Goal: Use online tool/utility: Utilize a website feature to perform a specific function

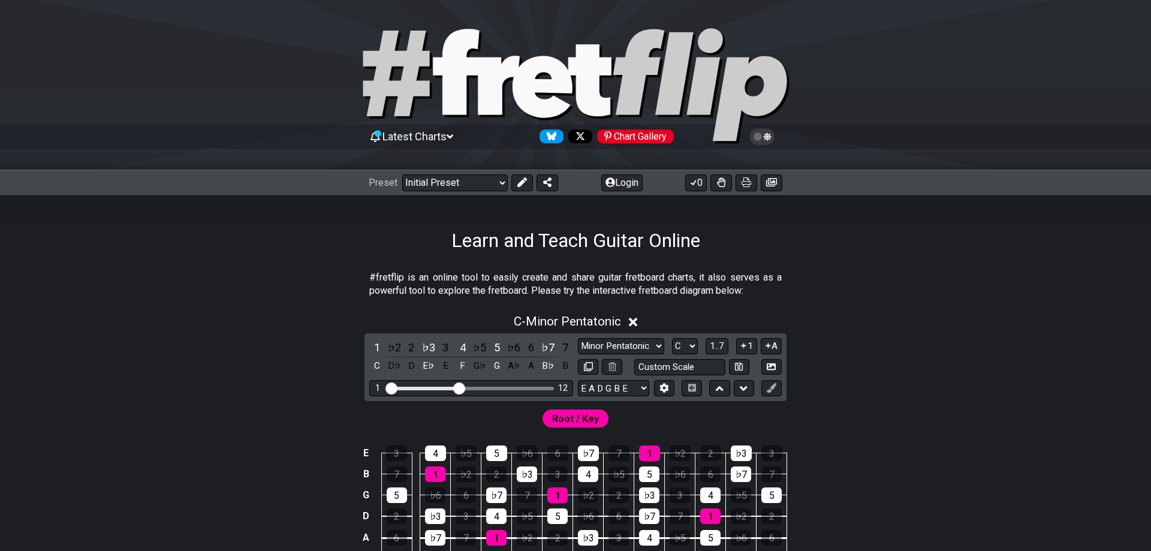
scroll to position [245, 0]
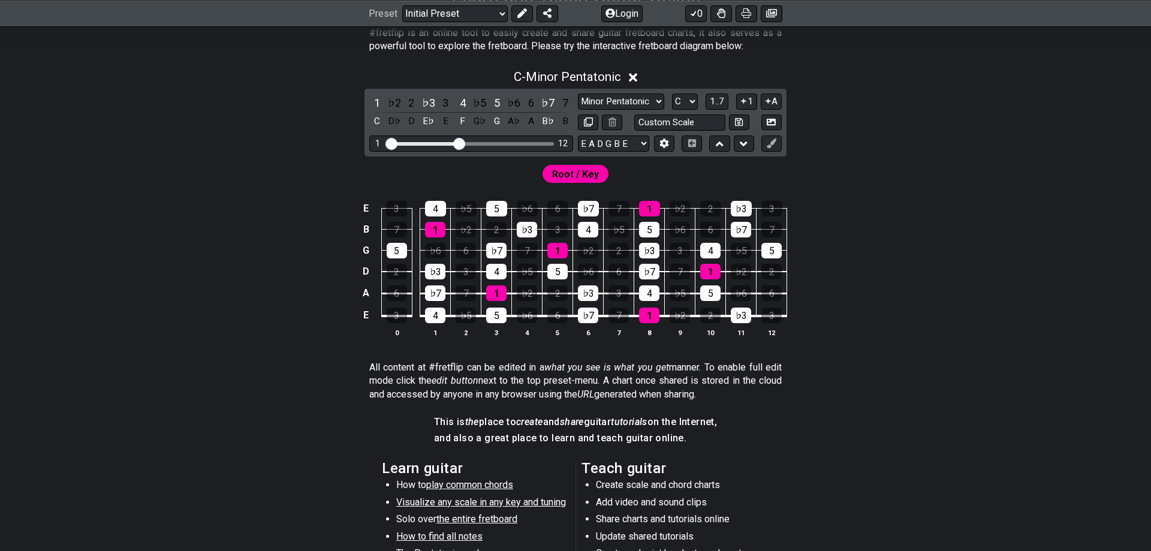
click at [500, 141] on div "1 12" at bounding box center [471, 143] width 204 height 16
drag, startPoint x: 458, startPoint y: 138, endPoint x: 531, endPoint y: 146, distance: 73.0
click at [531, 143] on input "Visible fret range" at bounding box center [471, 143] width 170 height 0
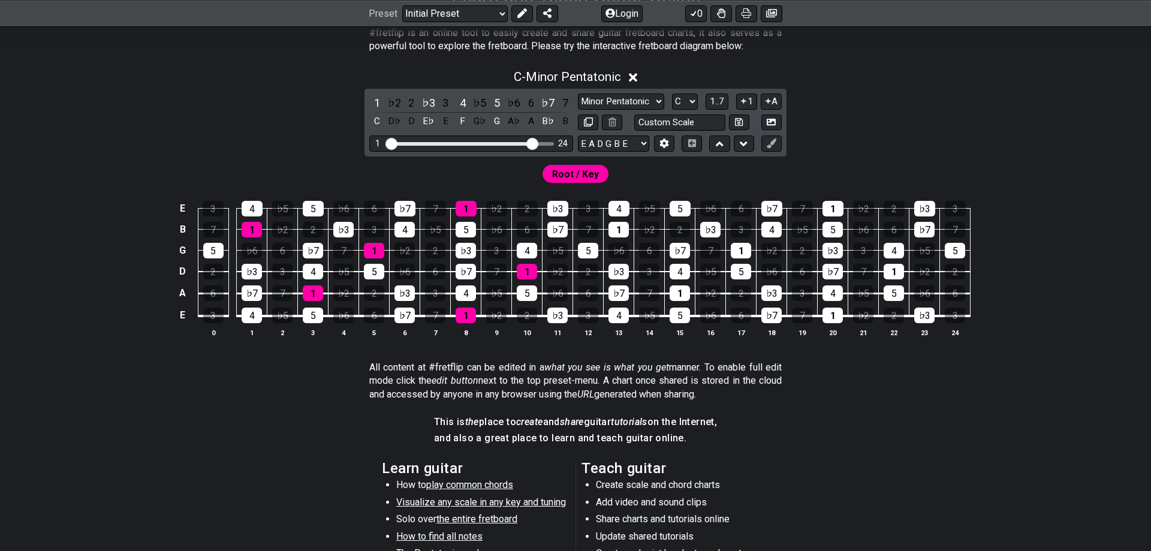
click at [930, 156] on div "C - Minor Pentatonic 1 ♭2 2 ♭3 3 4 ♭5 5 ♭6 6 ♭7 7 C D♭ D E♭ E F G♭ G A♭ A B♭ B …" at bounding box center [575, 207] width 935 height 291
click at [578, 94] on select "Minor Pentatonic Click to edit Minor Pentatonic Major Pentatonic Minor Blues Ma…" at bounding box center [621, 102] width 86 height 16
click at [641, 104] on select "Minor Pentatonic Click to edit Minor Pentatonic Major Pentatonic Minor Blues Ma…" at bounding box center [621, 102] width 86 height 16
click at [722, 106] on span "1..7" at bounding box center [717, 101] width 14 height 11
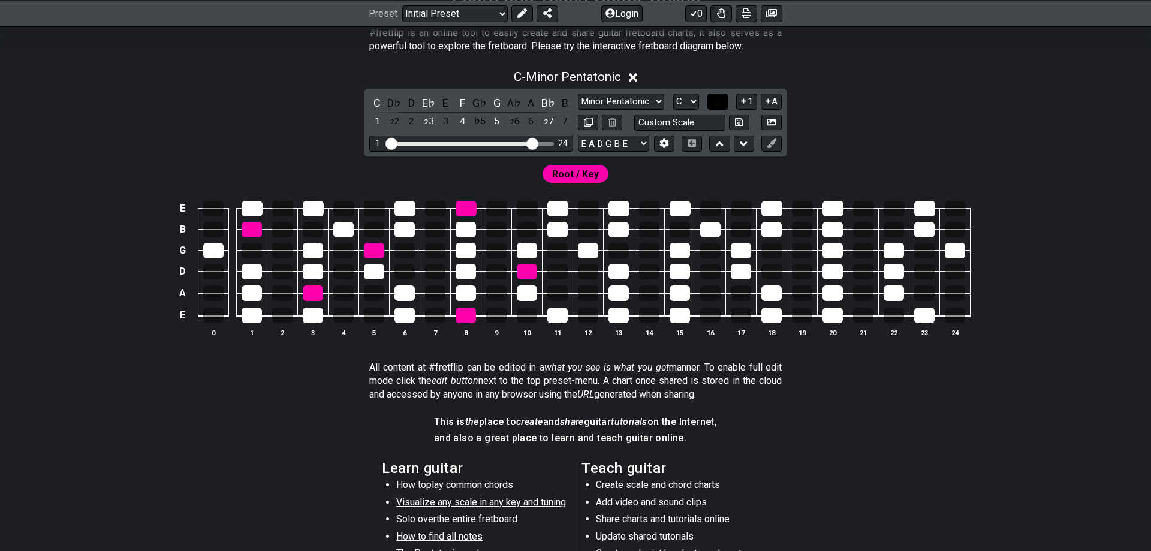
click at [720, 106] on span "..." at bounding box center [717, 101] width 5 height 11
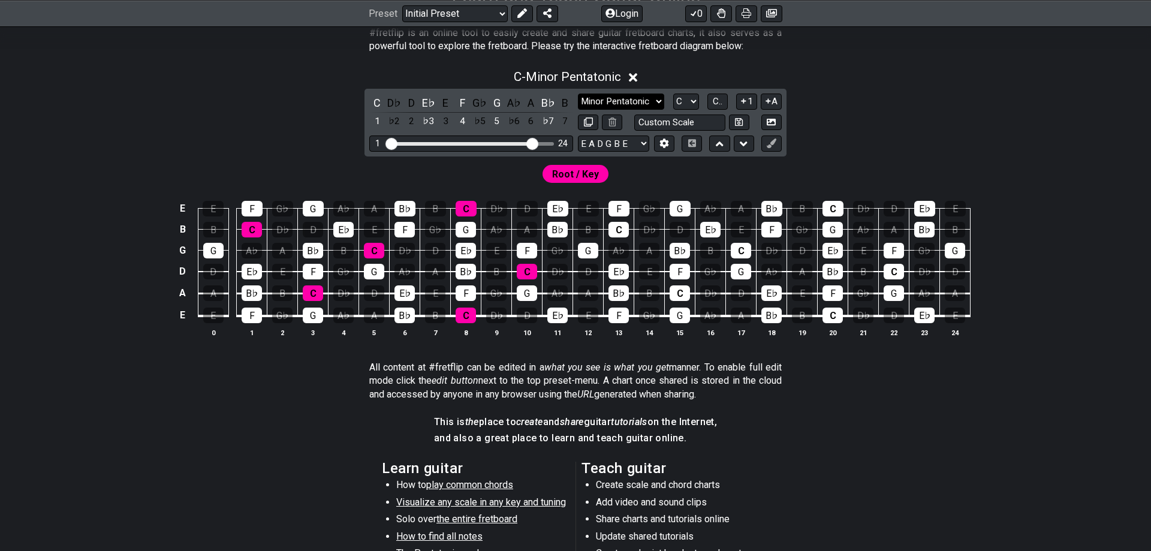
click at [578, 94] on select "Minor Pentatonic Click to edit Minor Pentatonic Major Pentatonic Minor Blues Ma…" at bounding box center [621, 102] width 86 height 16
click option "Major / [PERSON_NAME]" at bounding box center [0, 0] width 0 height 0
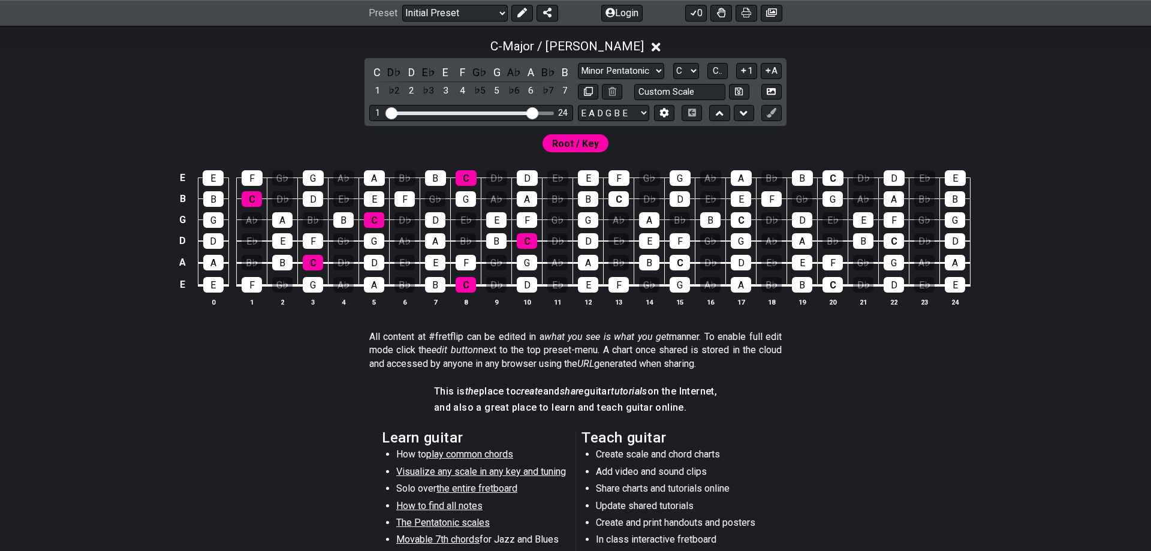
scroll to position [276, 0]
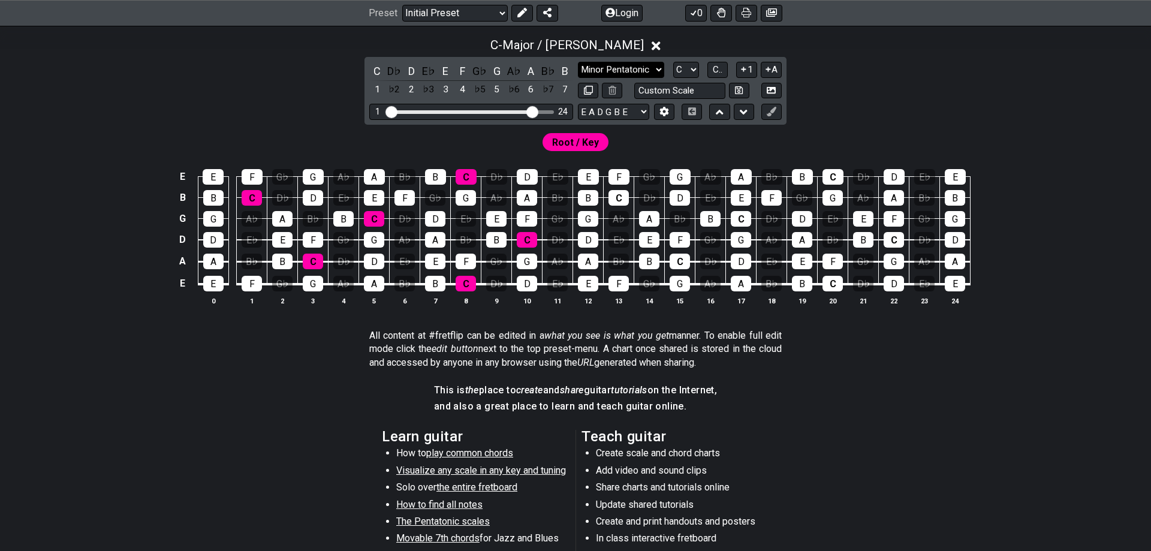
click at [578, 62] on select "Minor Pentatonic Click to edit Minor Pentatonic Major Pentatonic Minor Blues Ma…" at bounding box center [621, 70] width 86 height 16
click option "Dorian" at bounding box center [0, 0] width 0 height 0
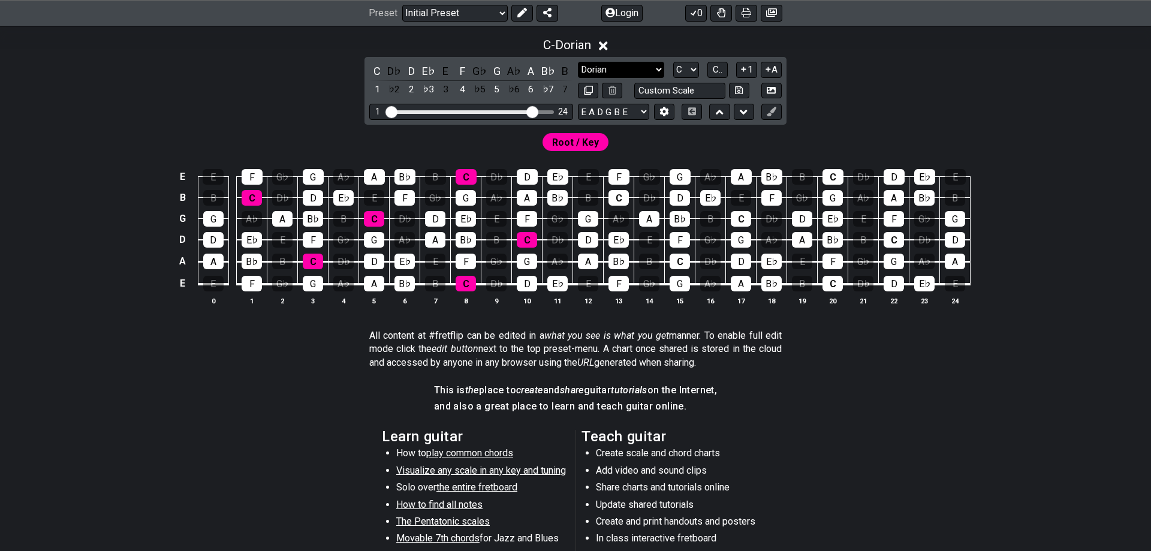
click at [578, 62] on select "Minor Pentatonic Click to edit Minor Pentatonic Major Pentatonic Minor Blues Ma…" at bounding box center [621, 70] width 86 height 16
click option "Major / [PERSON_NAME]" at bounding box center [0, 0] width 0 height 0
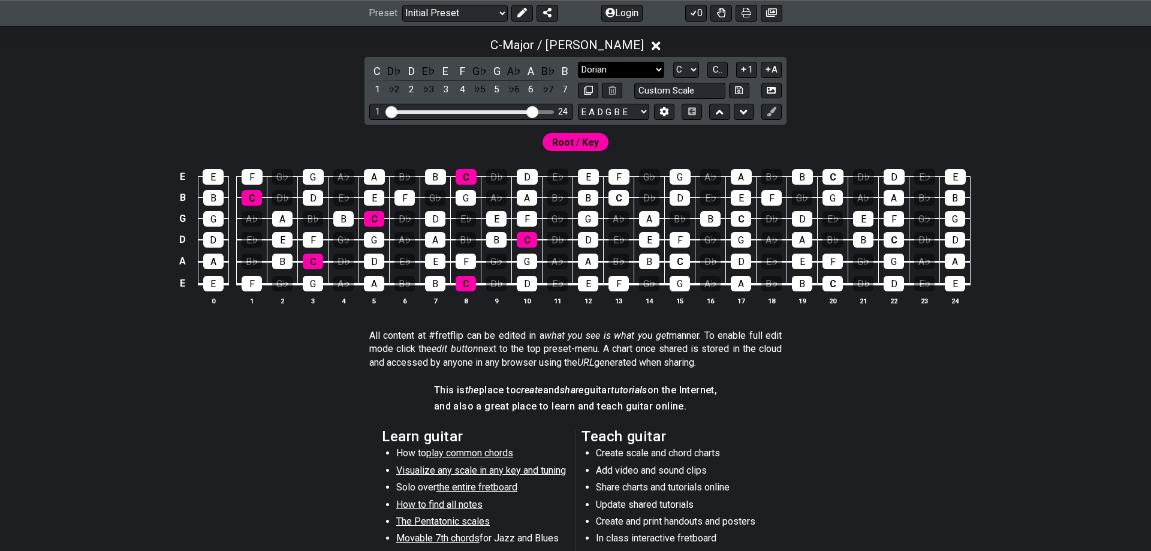
click at [578, 62] on select "Minor Pentatonic Click to edit Minor Pentatonic Major Pentatonic Minor Blues Ma…" at bounding box center [621, 70] width 86 height 16
select select "Dorian"
click option "Dorian" at bounding box center [0, 0] width 0 height 0
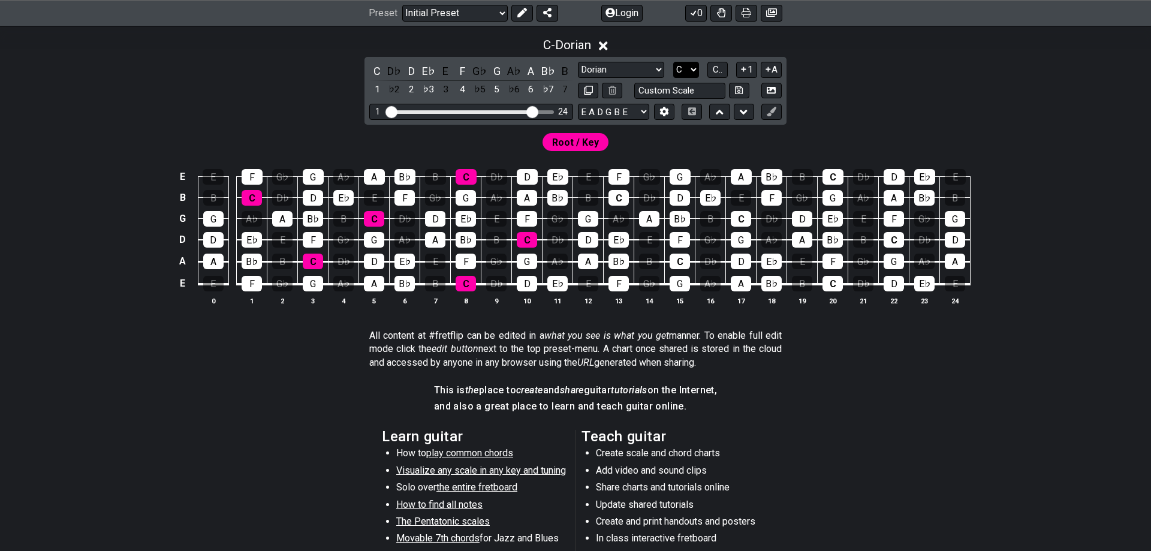
click at [673, 62] on select "A♭ A A♯ B♭ B C C♯ D♭ D D♯ E♭ E F F♯ G♭ G G♯" at bounding box center [686, 70] width 26 height 16
select select "D"
click option "D" at bounding box center [0, 0] width 0 height 0
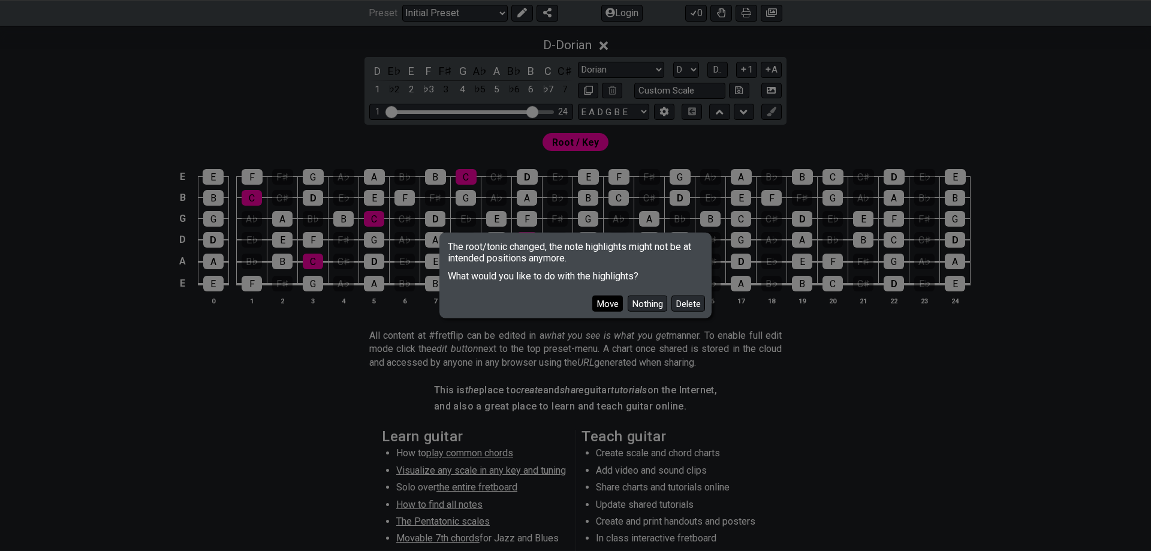
click at [616, 304] on button "Move" at bounding box center [607, 304] width 31 height 16
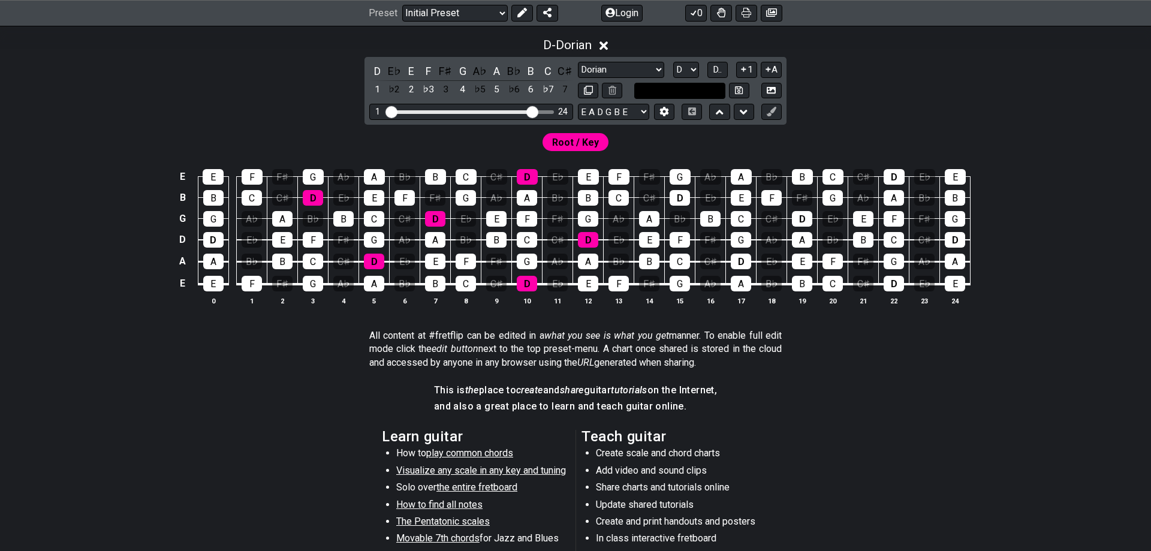
click at [673, 85] on input "text" at bounding box center [679, 91] width 91 height 16
type input "Custom Scale"
click at [578, 62] on select "Minor Pentatonic Click to edit Minor Pentatonic Major Pentatonic Minor Blues Ma…" at bounding box center [621, 70] width 86 height 16
select select "Major / [PERSON_NAME]"
click option "Major / [PERSON_NAME]" at bounding box center [0, 0] width 0 height 0
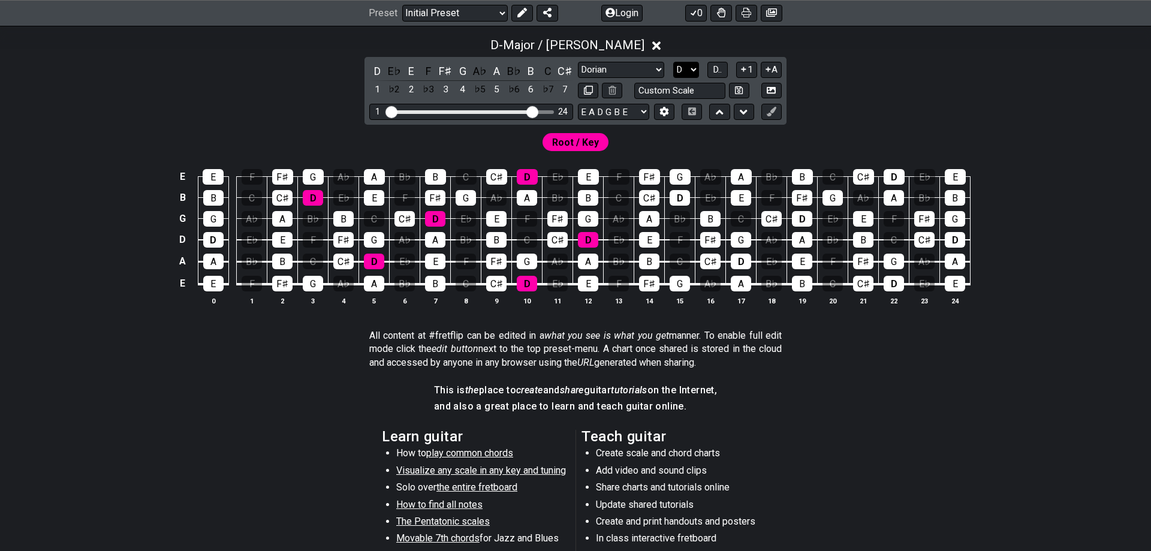
click at [673, 62] on select "A♭ A A♯ B♭ B C C♯ D♭ D D♯ E♭ E F F♯ G♭ G G♯" at bounding box center [686, 70] width 26 height 16
click option "G" at bounding box center [0, 0] width 0 height 0
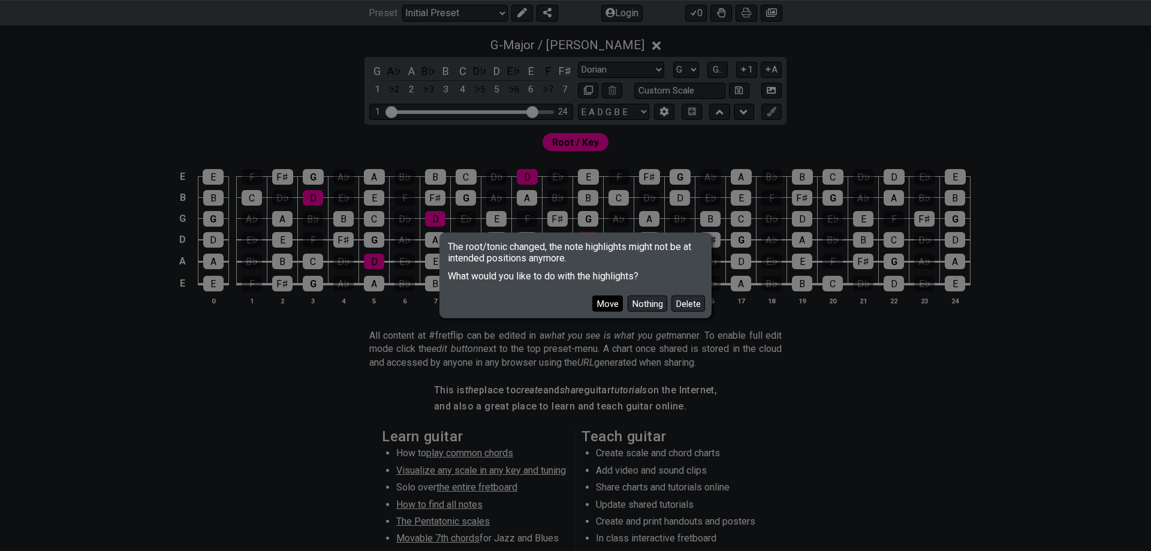
click at [620, 311] on button "Move" at bounding box center [607, 304] width 31 height 16
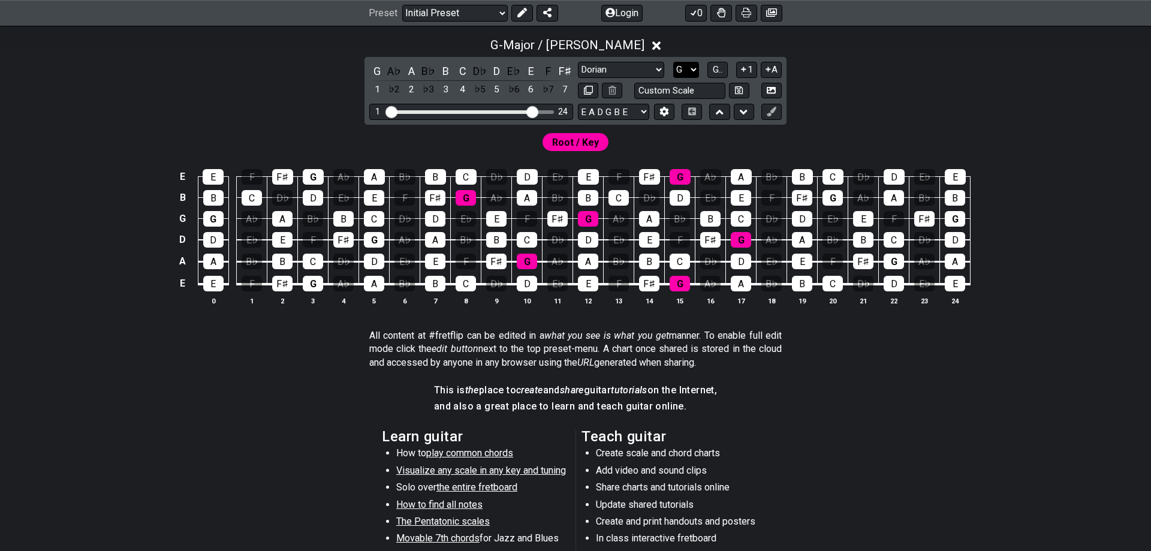
click at [673, 62] on select "A♭ A A♯ B♭ B C C♯ D♭ D D♯ E♭ E F F♯ G♭ G G♯" at bounding box center [686, 70] width 26 height 16
click option "D" at bounding box center [0, 0] width 0 height 0
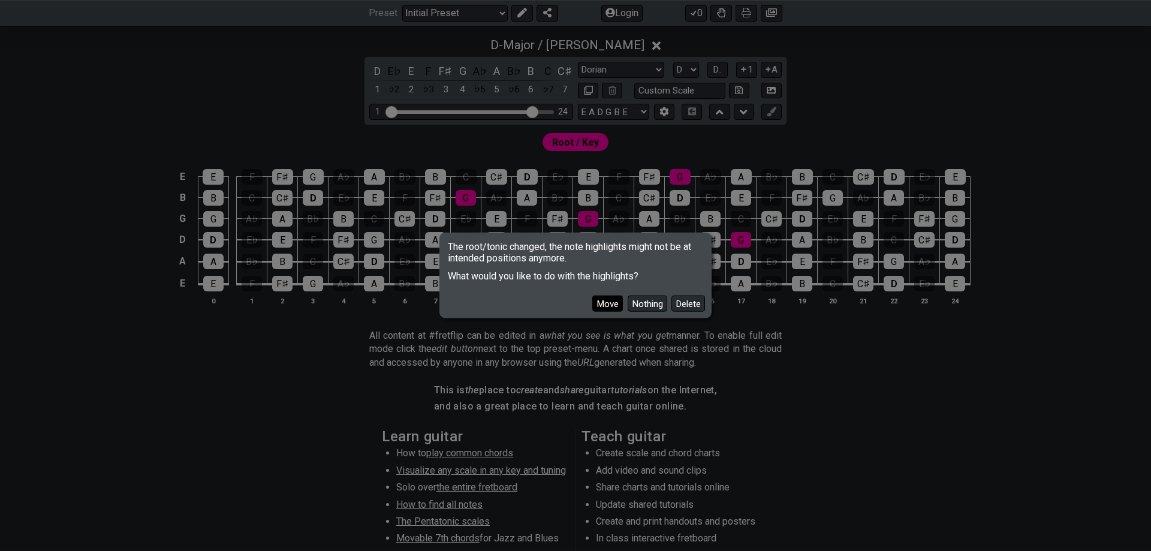
click at [603, 304] on button "Move" at bounding box center [607, 304] width 31 height 16
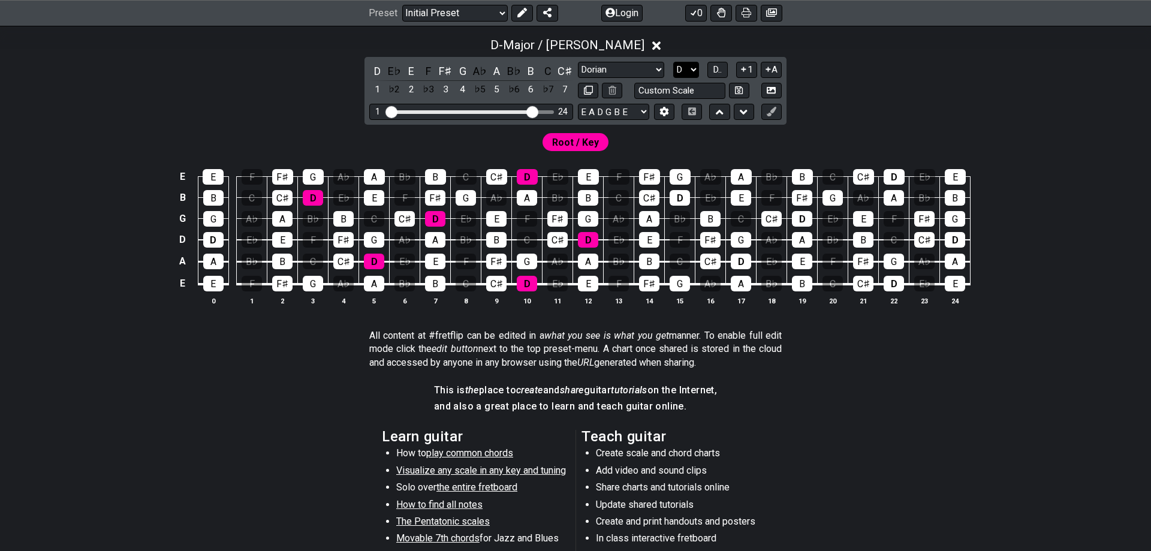
click at [673, 62] on select "A♭ A A♯ B♭ B C C♯ D♭ D D♯ E♭ E F F♯ G♭ G G♯" at bounding box center [686, 70] width 26 height 16
click at [688, 67] on select "A♭ A A♯ B♭ B C C♯ D♭ D D♯ E♭ E F F♯ G♭ G G♯" at bounding box center [686, 70] width 26 height 16
drag, startPoint x: 526, startPoint y: 112, endPoint x: 479, endPoint y: 119, distance: 47.9
click at [479, 111] on input "Visible fret range" at bounding box center [471, 111] width 170 height 0
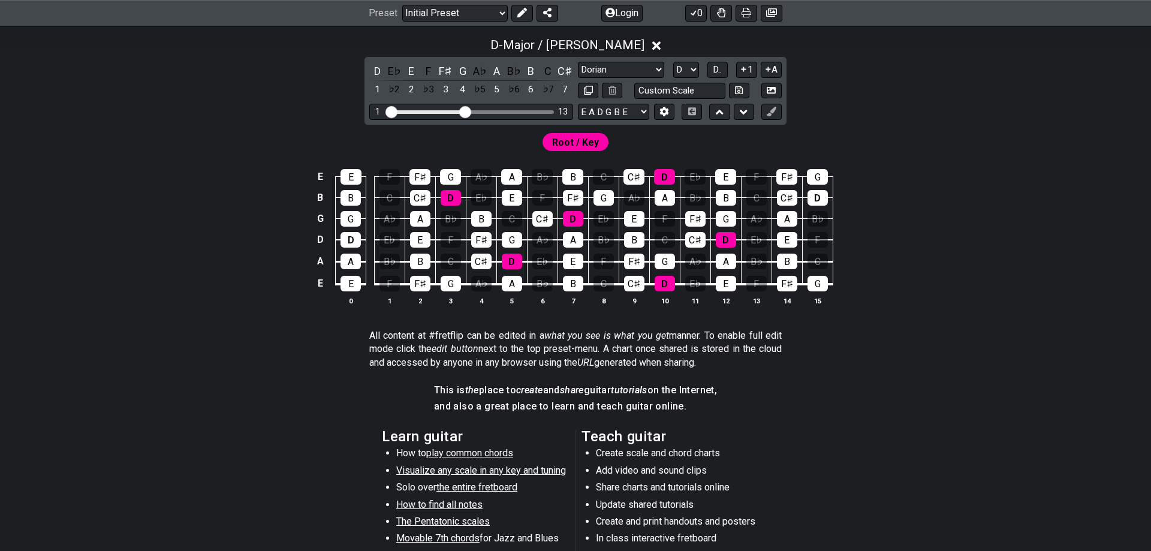
drag, startPoint x: 478, startPoint y: 115, endPoint x: 463, endPoint y: 113, distance: 15.1
click at [463, 111] on input "Visible fret range" at bounding box center [471, 111] width 170 height 0
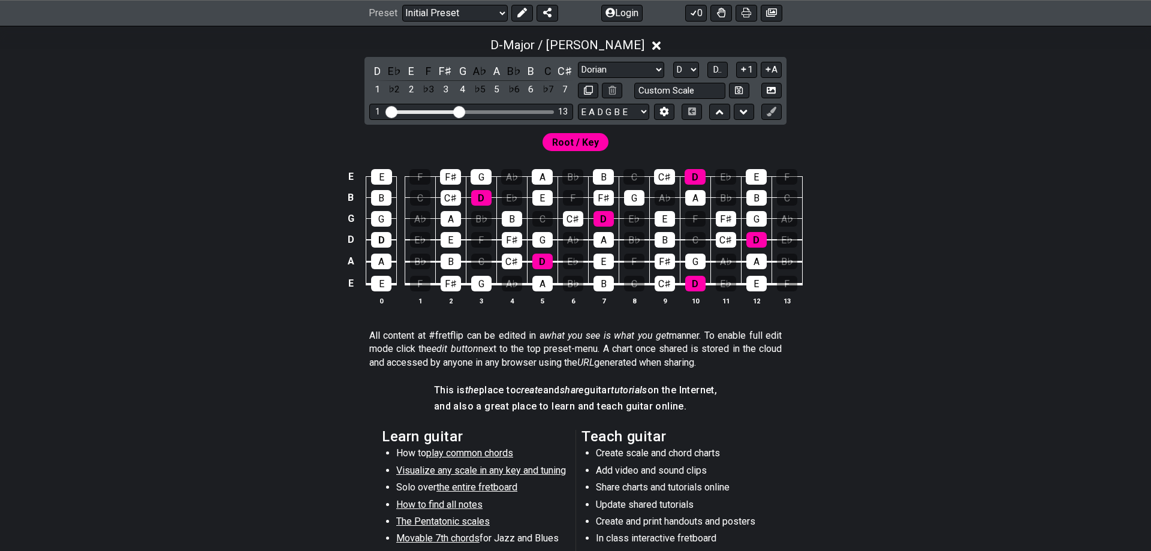
click at [462, 111] on input "Visible fret range" at bounding box center [471, 111] width 170 height 0
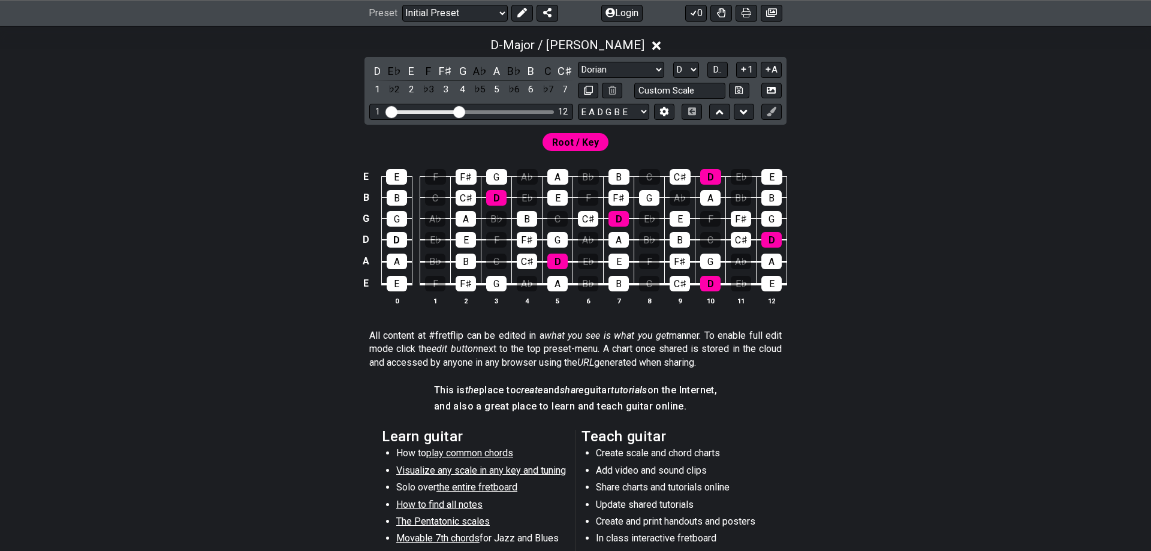
click at [862, 147] on div "Root / Key" at bounding box center [575, 139] width 935 height 29
click at [673, 62] on select "A♭ A A♯ B♭ B C C♯ D♭ D D♯ E♭ E F F♯ G♭ G G♯" at bounding box center [686, 70] width 26 height 16
select select "G"
click option "G" at bounding box center [0, 0] width 0 height 0
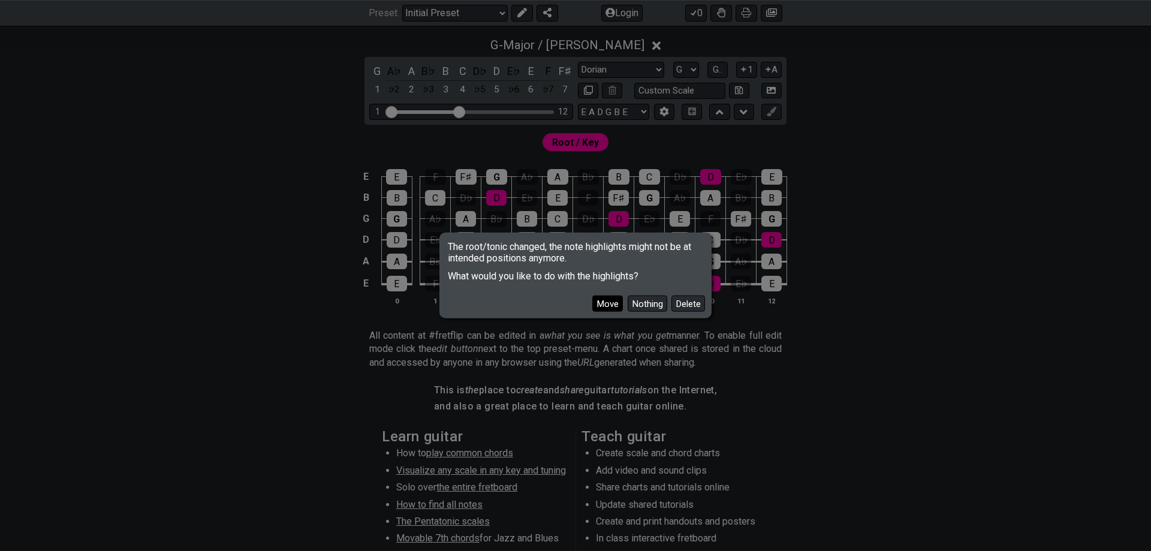
click at [616, 306] on button "Move" at bounding box center [607, 304] width 31 height 16
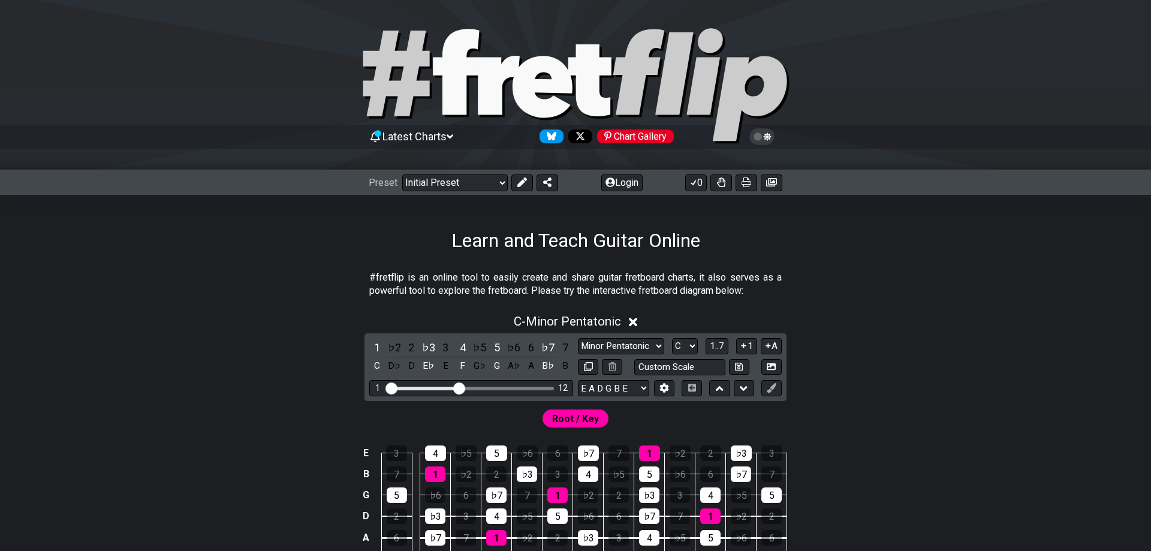
scroll to position [183, 0]
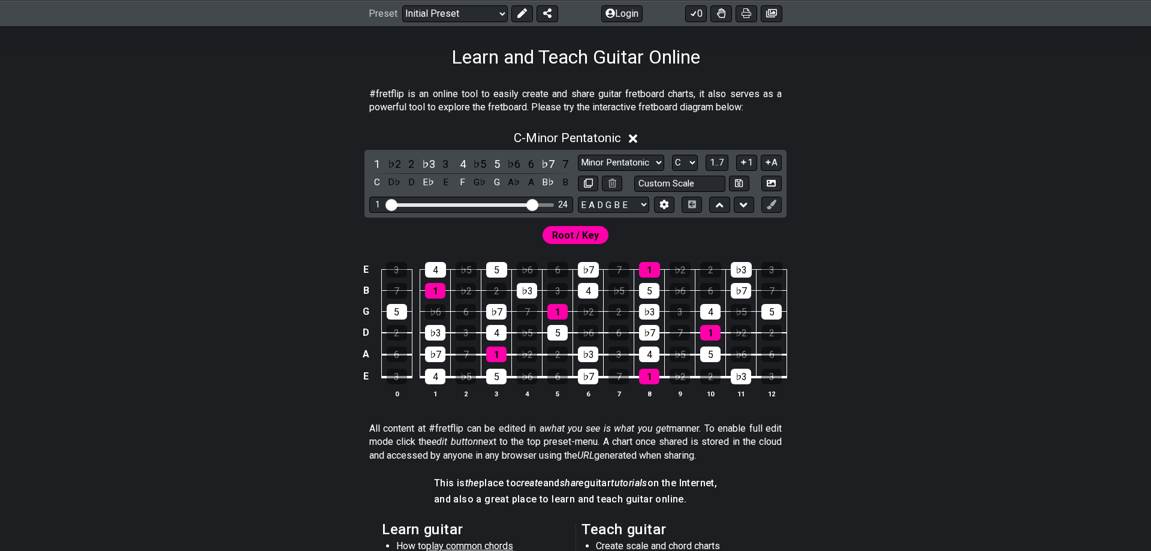
drag, startPoint x: 467, startPoint y: 208, endPoint x: 532, endPoint y: 209, distance: 64.8
click at [532, 204] on input "Visible fret range" at bounding box center [471, 204] width 170 height 0
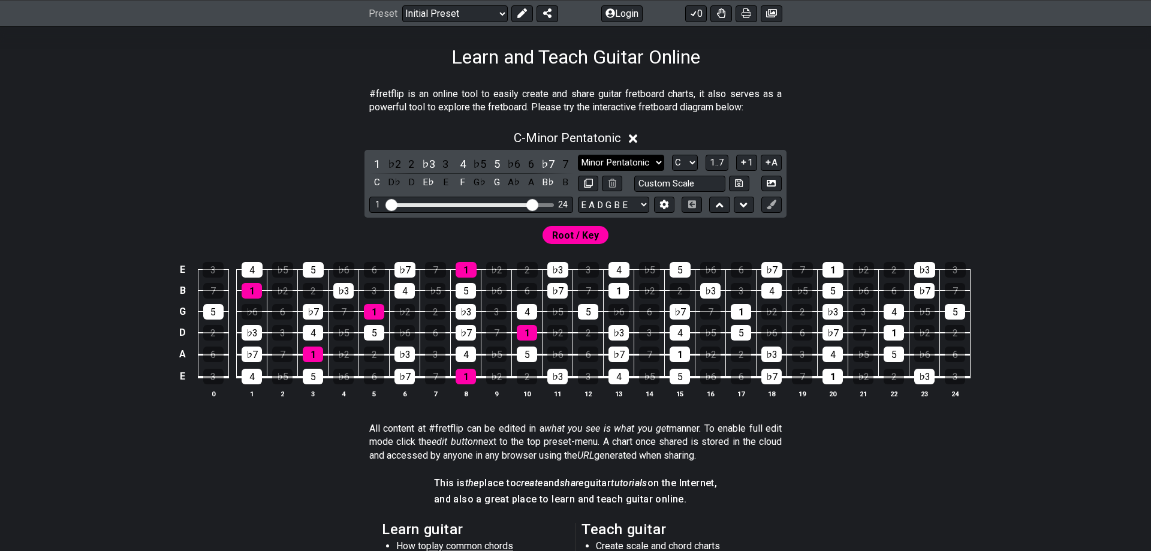
click at [578, 155] on select "Minor Pentatonic Click to edit Minor Pentatonic Major Pentatonic Minor Blues Ma…" at bounding box center [621, 163] width 86 height 16
select select "Major / [PERSON_NAME]"
click option "Major / [PERSON_NAME]" at bounding box center [0, 0] width 0 height 0
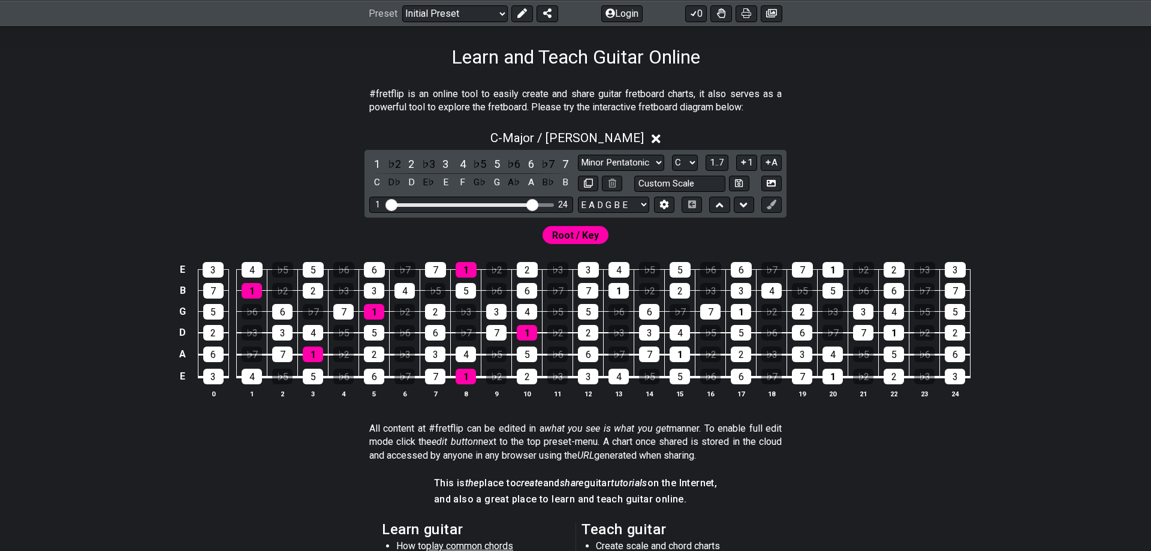
click at [1052, 207] on div "#fretflip is an online tool to easily create and share guitar fretboard charts,…" at bounding box center [575, 426] width 1151 height 716
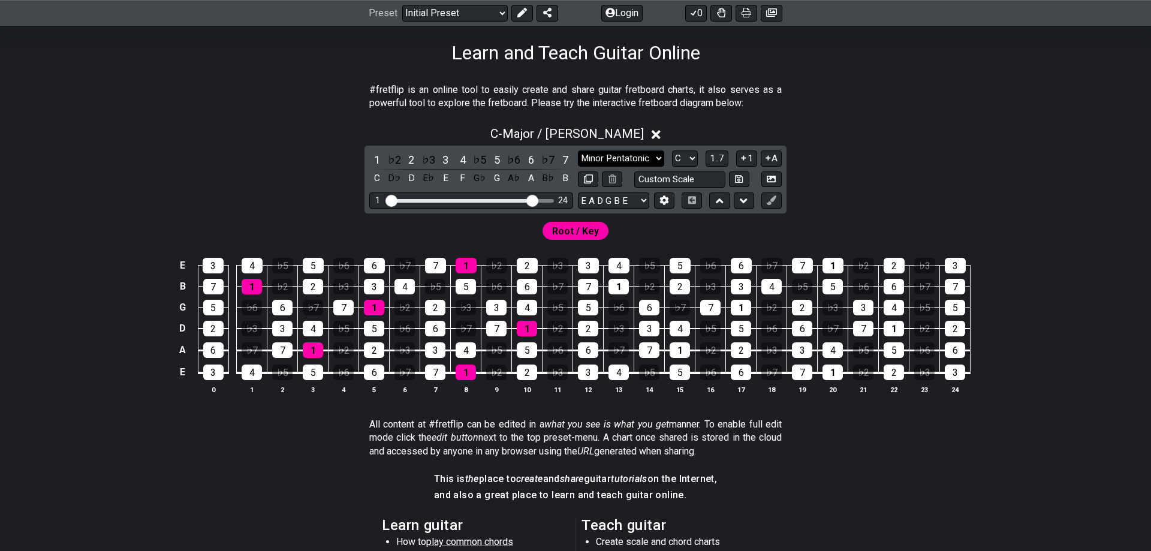
click at [578, 150] on select "Minor Pentatonic Click to edit Minor Pentatonic Major Pentatonic Minor Blues Ma…" at bounding box center [621, 158] width 86 height 16
click option "Major / [PERSON_NAME]" at bounding box center [0, 0] width 0 height 0
click at [672, 150] on select "A♭ A A♯ B♭ B C C♯ D♭ D D♯ E♭ E F F♯ G♭ G G♯" at bounding box center [685, 158] width 26 height 16
select select "D"
click option "D" at bounding box center [0, 0] width 0 height 0
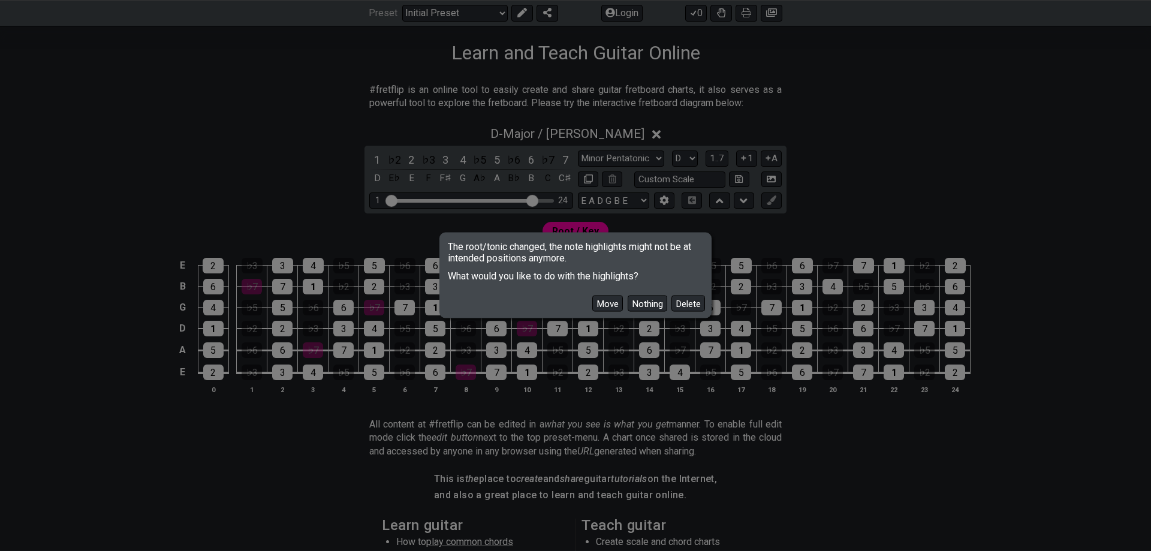
click at [614, 304] on button "Move" at bounding box center [607, 304] width 31 height 16
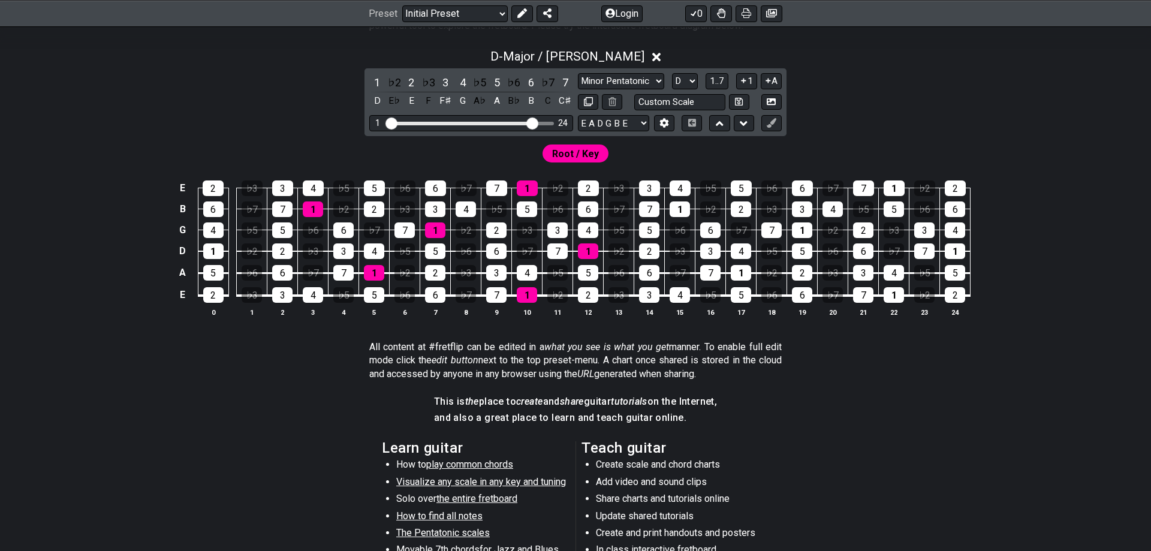
scroll to position [261, 0]
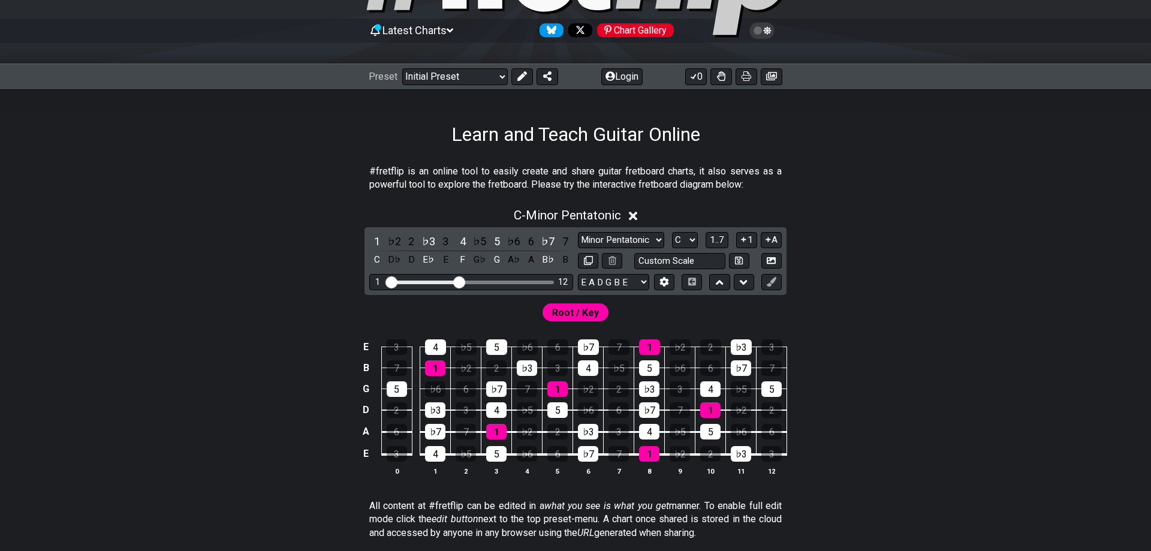
scroll to position [122, 0]
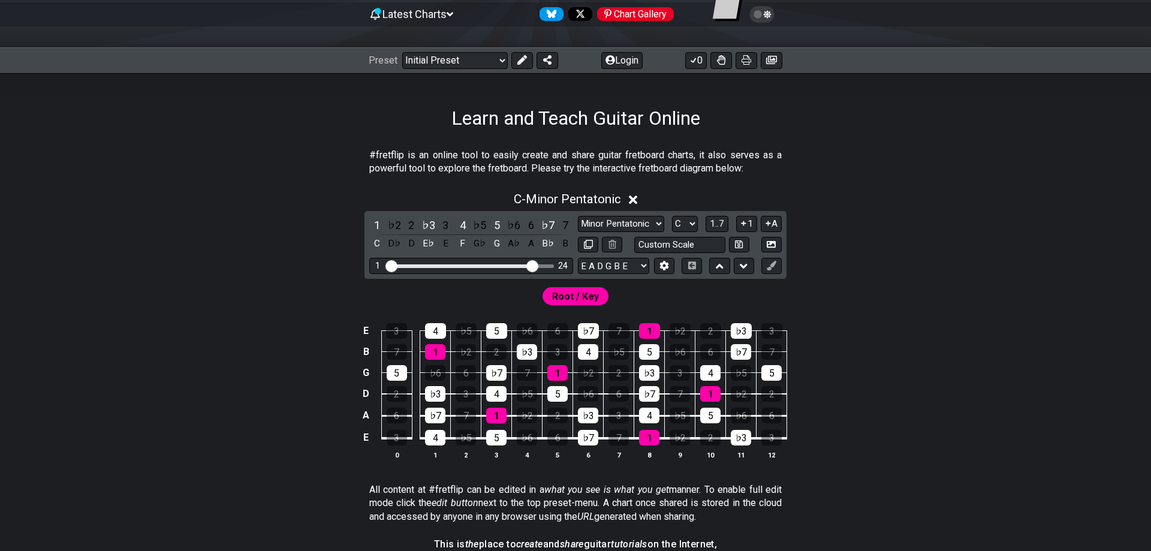
drag, startPoint x: 459, startPoint y: 266, endPoint x: 534, endPoint y: 271, distance: 74.5
click at [534, 265] on input "Visible fret range" at bounding box center [471, 265] width 170 height 0
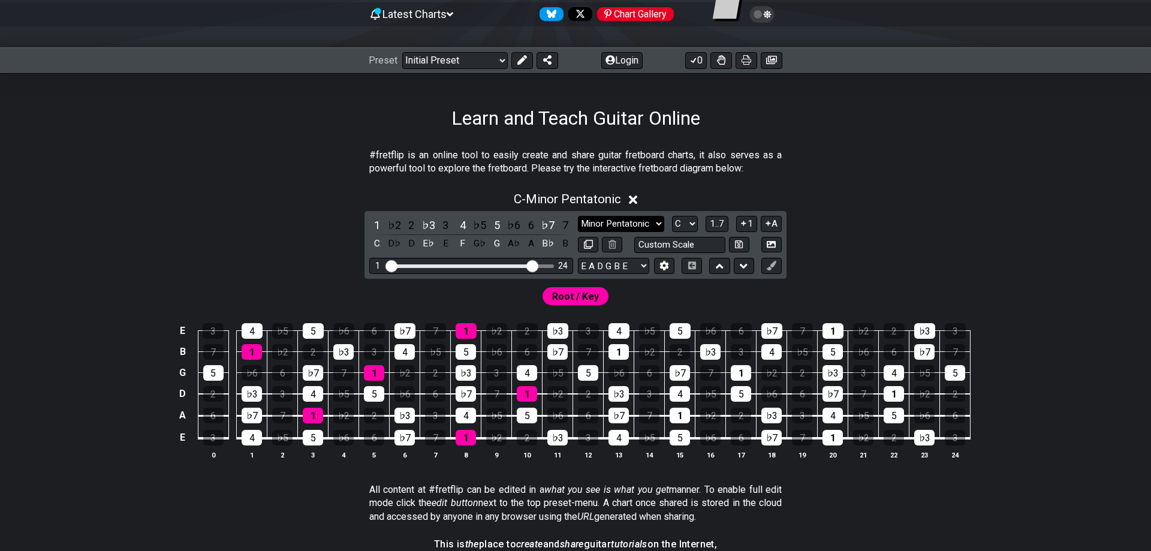
click at [578, 216] on select "Minor Pentatonic Click to edit Minor Pentatonic Major Pentatonic Minor Blues Ma…" at bounding box center [621, 224] width 86 height 16
select select "Phrygian"
click option "Phrygian" at bounding box center [0, 0] width 0 height 0
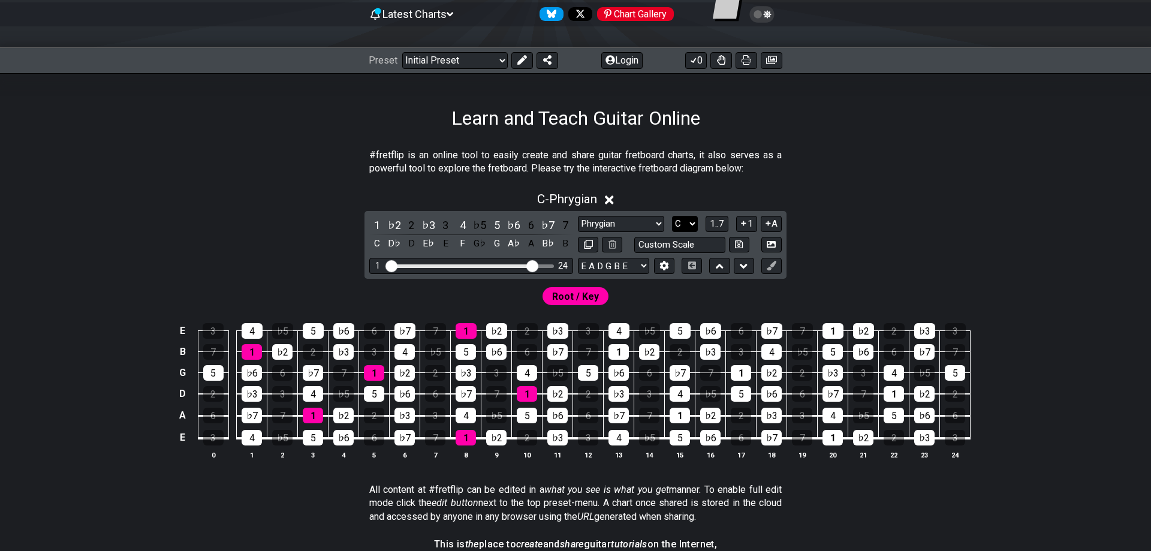
click at [672, 216] on select "A♭ A A♯ B♭ B C C♯ D♭ D D♯ E♭ E F F♯ G♭ G G♯" at bounding box center [685, 224] width 26 height 16
select select "F#"
click option "F♯" at bounding box center [0, 0] width 0 height 0
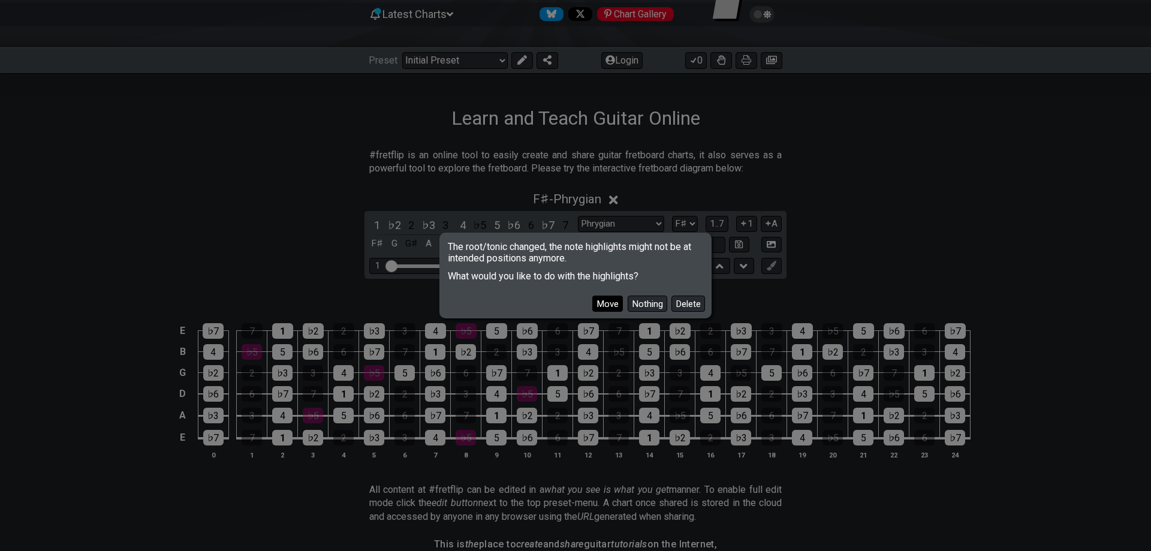
click at [616, 301] on button "Move" at bounding box center [607, 304] width 31 height 16
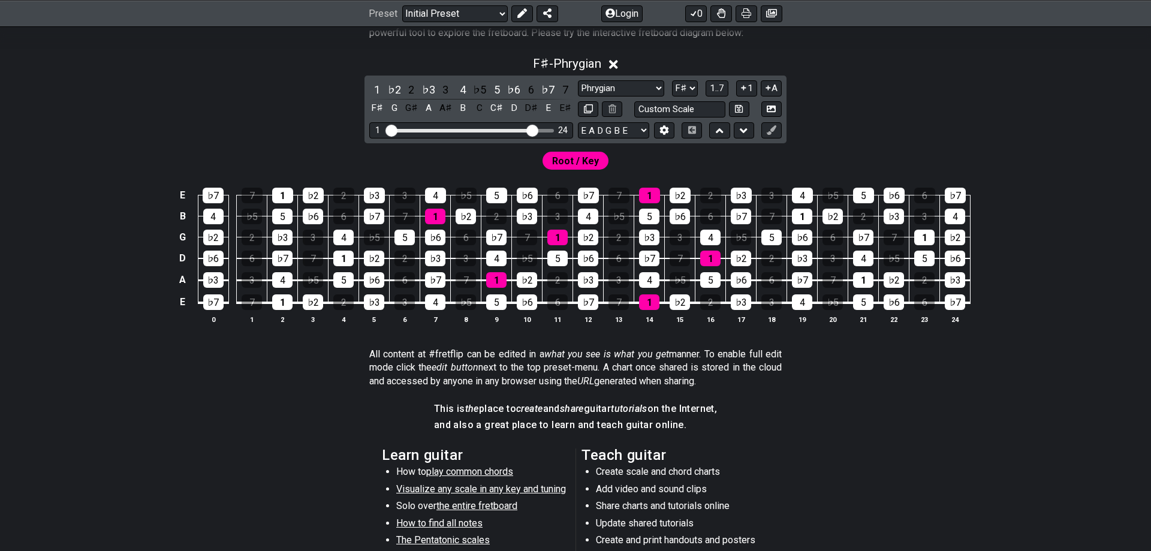
scroll to position [260, 0]
